Goal: Task Accomplishment & Management: Manage account settings

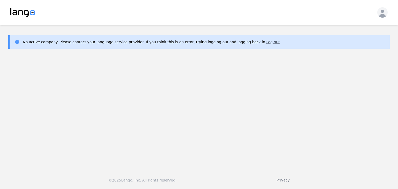
click at [266, 42] on button "Log out" at bounding box center [272, 41] width 13 height 5
click at [50, 59] on main "No active company. Please contact your language service provider. If you think …" at bounding box center [199, 95] width 398 height 141
